Goal: Find specific page/section: Find specific page/section

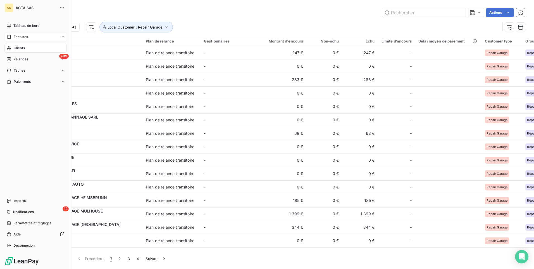
click at [16, 36] on span "Factures" at bounding box center [21, 36] width 14 height 5
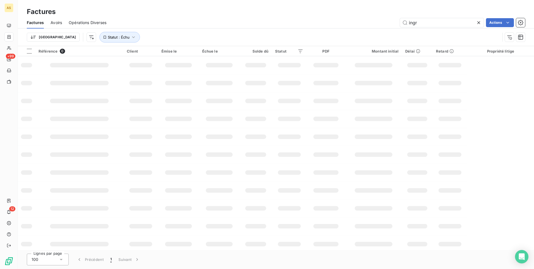
drag, startPoint x: 431, startPoint y: 23, endPoint x: 397, endPoint y: 24, distance: 33.6
click at [397, 24] on div "ingr Actions" at bounding box center [319, 22] width 412 height 9
click at [131, 37] on icon "button" at bounding box center [134, 37] width 6 height 6
click at [132, 37] on icon "button" at bounding box center [133, 37] width 3 height 2
click at [428, 25] on input "aon" at bounding box center [442, 22] width 84 height 9
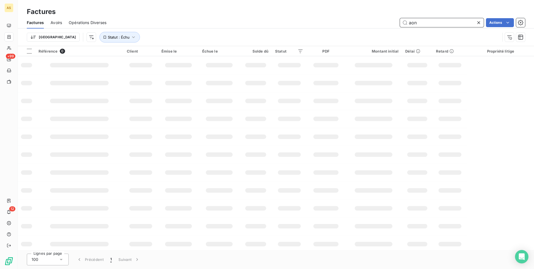
click at [411, 21] on input "aon" at bounding box center [442, 22] width 84 height 9
type input "ceaon"
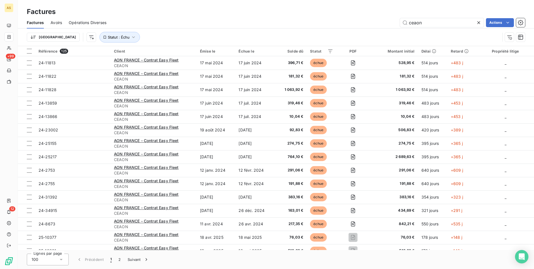
click at [222, 11] on div "Factures" at bounding box center [276, 12] width 517 height 10
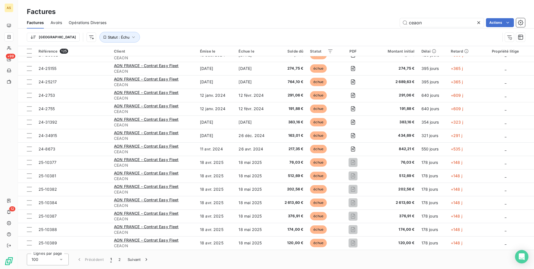
scroll to position [559, 0]
